Goal: Task Accomplishment & Management: Manage account settings

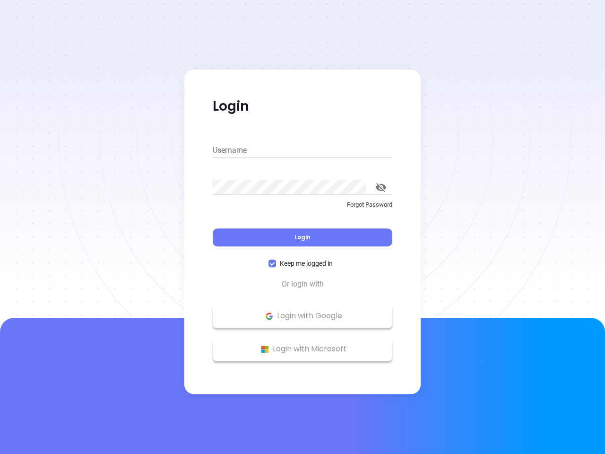
click at [302, 227] on div "Login" at bounding box center [303, 231] width 180 height 29
click at [302, 150] on input "Username" at bounding box center [303, 150] width 180 height 15
click at [381, 187] on icon "toggle password visibility" at bounding box center [381, 187] width 10 height 9
click at [302, 237] on span "Login" at bounding box center [302, 237] width 16 height 8
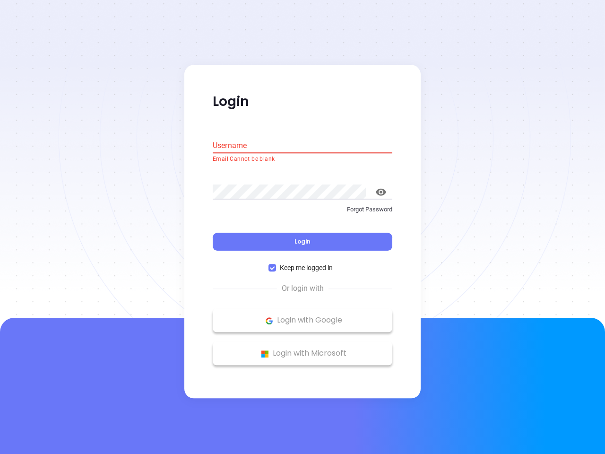
click at [302, 263] on span "Keep me logged in" at bounding box center [306, 268] width 60 height 10
click at [276, 264] on input "Keep me logged in" at bounding box center [272, 268] width 8 height 8
checkbox input "false"
click at [302, 316] on p "Login with Google" at bounding box center [302, 320] width 170 height 14
click at [302, 349] on p "Login with Microsoft" at bounding box center [302, 353] width 170 height 14
